Goal: Information Seeking & Learning: Learn about a topic

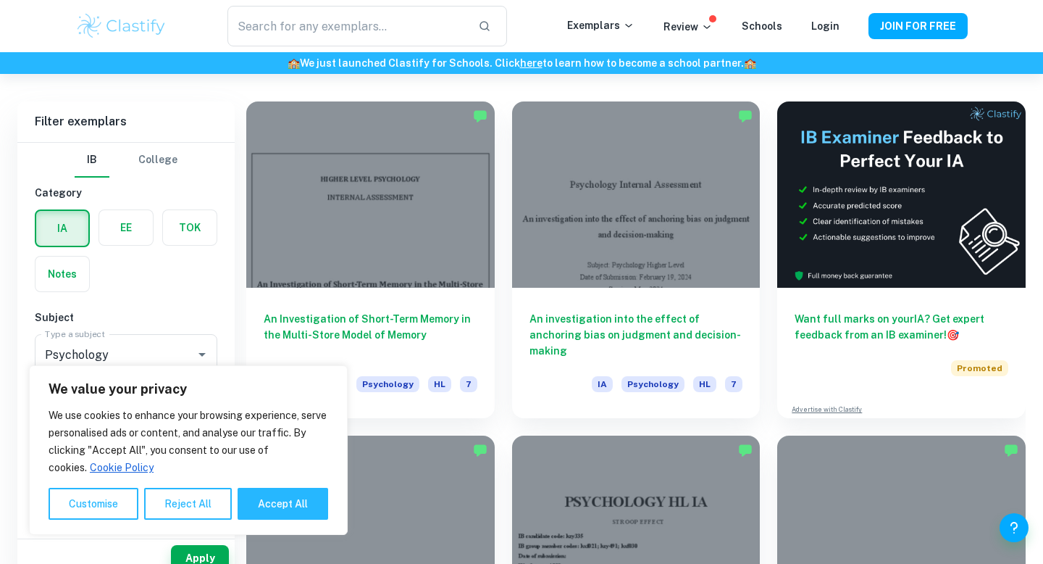
scroll to position [433, 0]
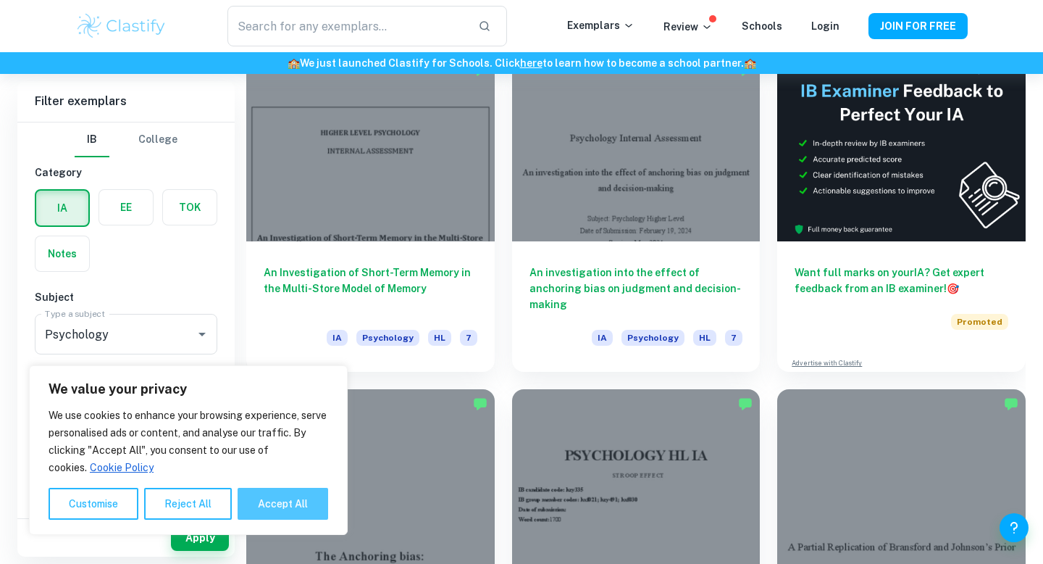
click at [297, 495] on button "Accept All" at bounding box center [283, 503] width 91 height 32
checkbox input "true"
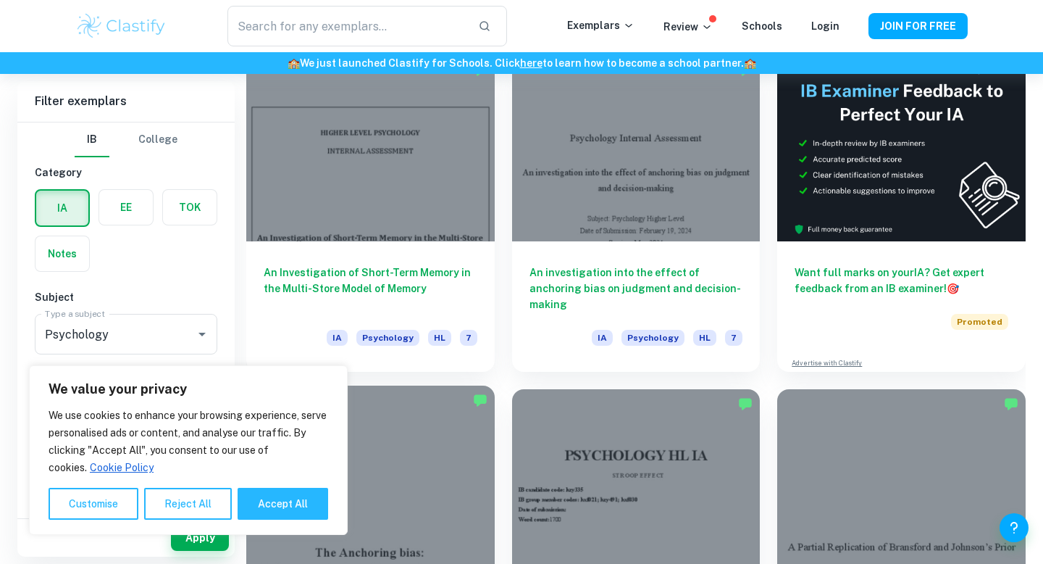
checkbox input "true"
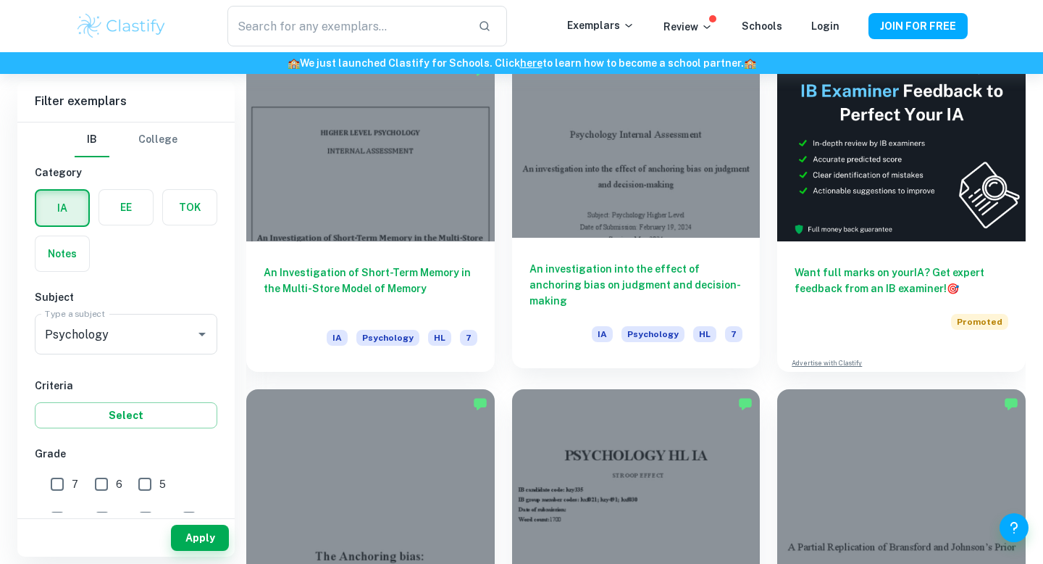
click at [640, 292] on h6 "An investigation into the effect of anchoring bias on judgment and decision-mak…" at bounding box center [636, 285] width 214 height 48
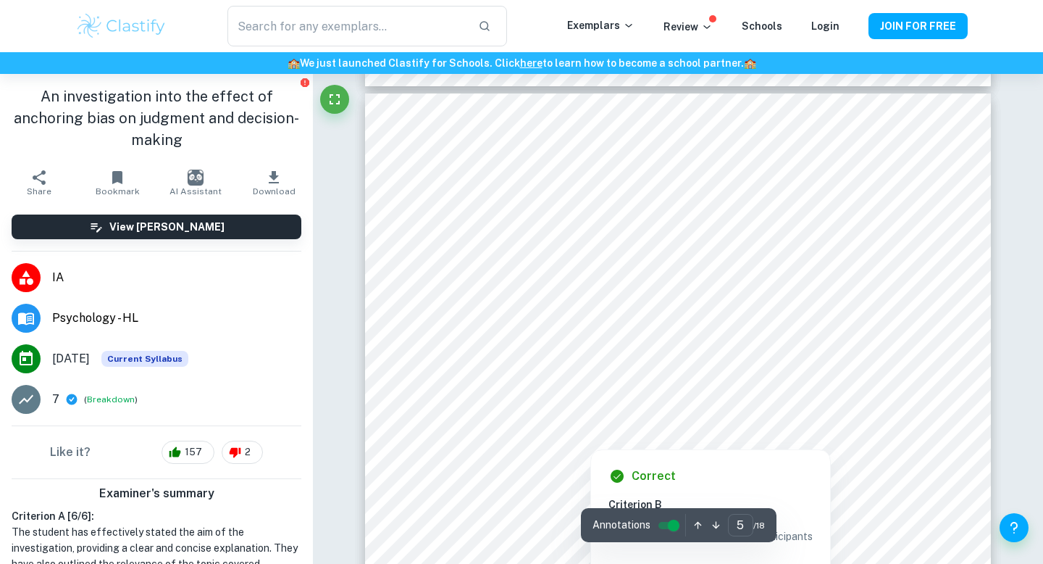
scroll to position [3336, 0]
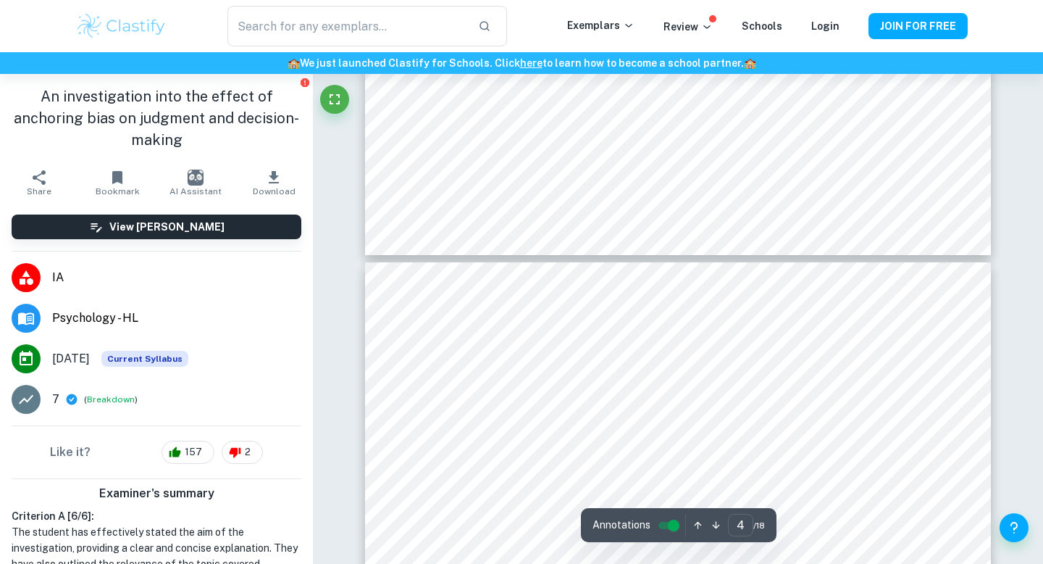
type input "5"
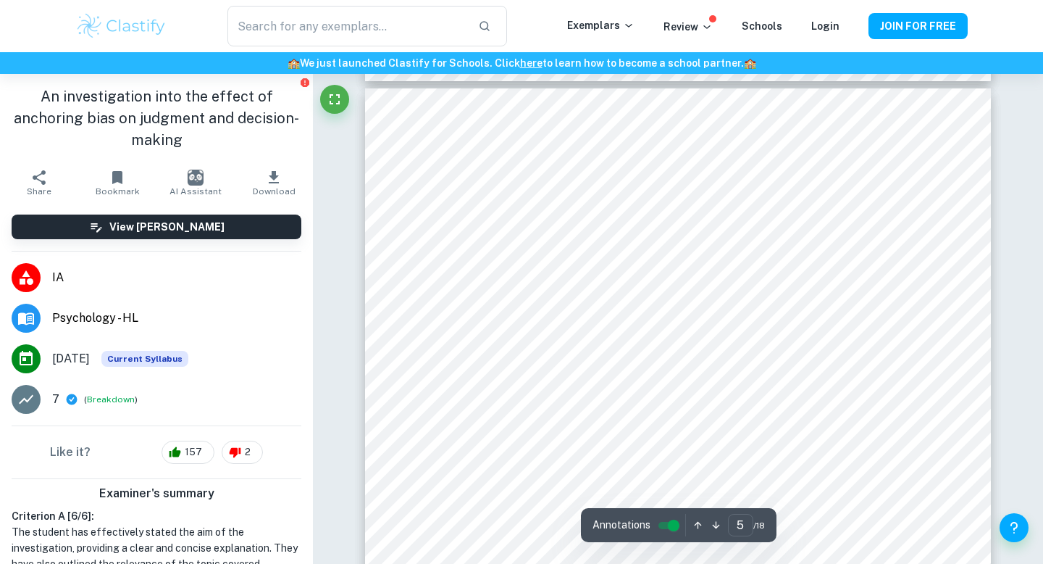
scroll to position [3471, 0]
